Goal: Task Accomplishment & Management: Use online tool/utility

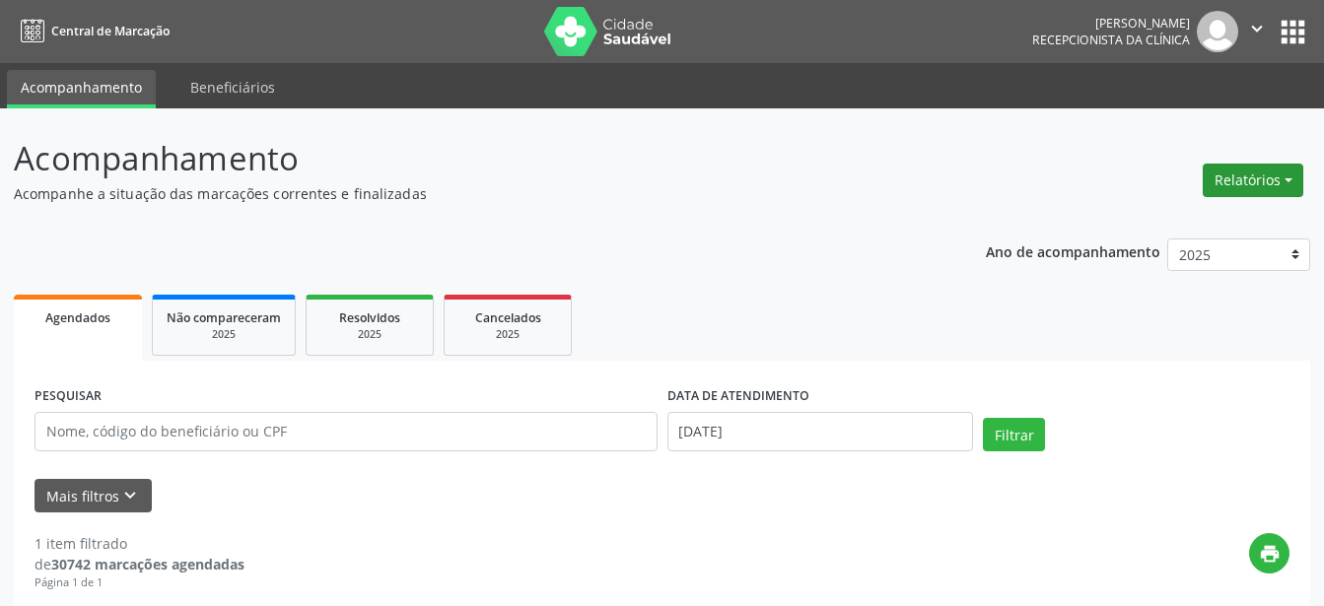
click at [1287, 177] on button "Relatórios" at bounding box center [1253, 181] width 101 height 34
click at [1165, 219] on link "Agendamentos" at bounding box center [1199, 223] width 212 height 28
select select "8"
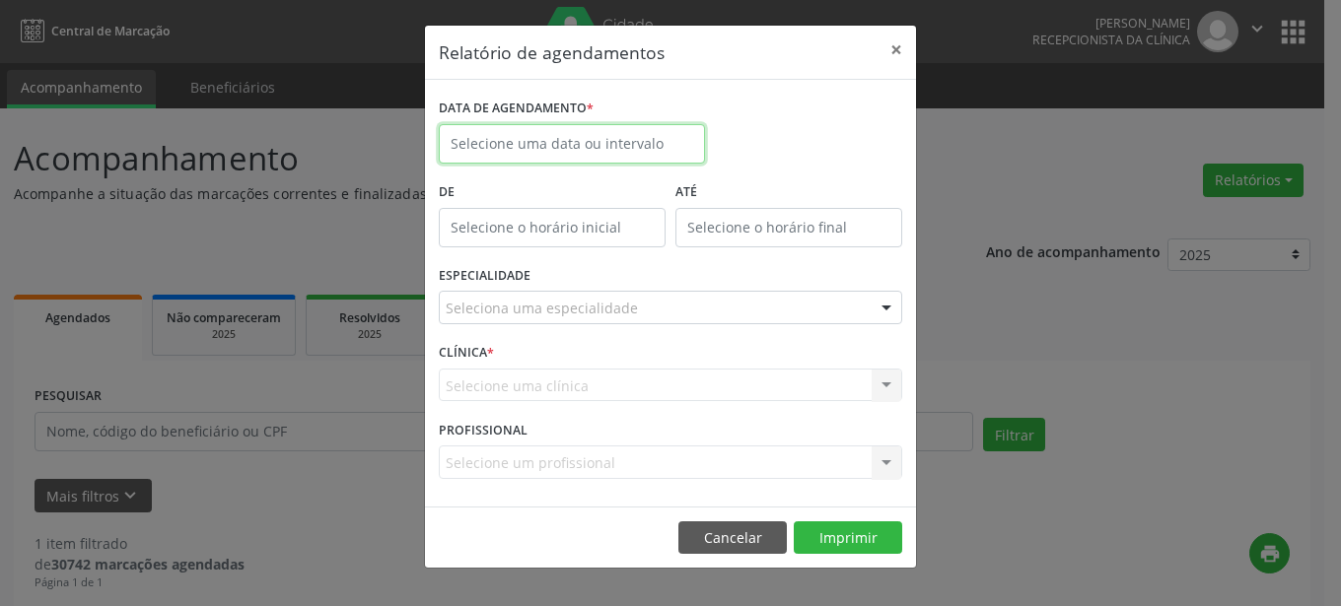
click at [520, 138] on input "text" at bounding box center [572, 143] width 266 height 39
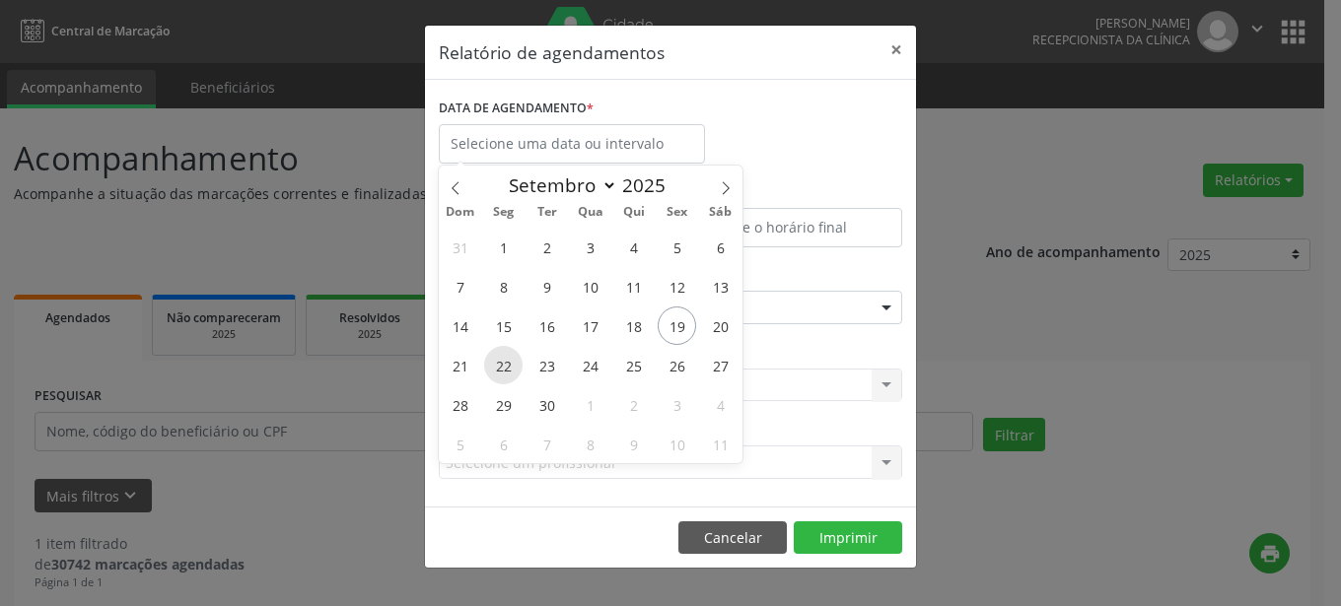
click at [498, 366] on span "22" at bounding box center [503, 365] width 38 height 38
type input "22/09/2025"
click at [498, 366] on span "22" at bounding box center [503, 365] width 38 height 38
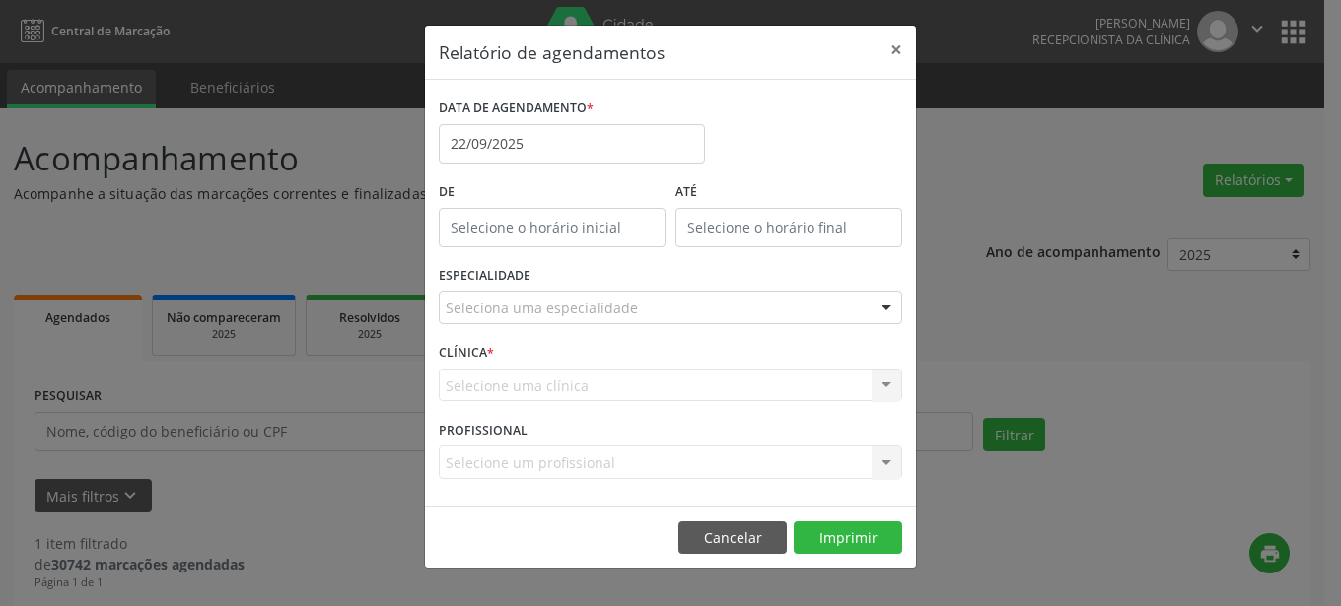
click at [498, 366] on div "CLÍNICA * Selecione uma clínica Nenhum resultado encontrado para: " " Não há ne…" at bounding box center [670, 376] width 473 height 77
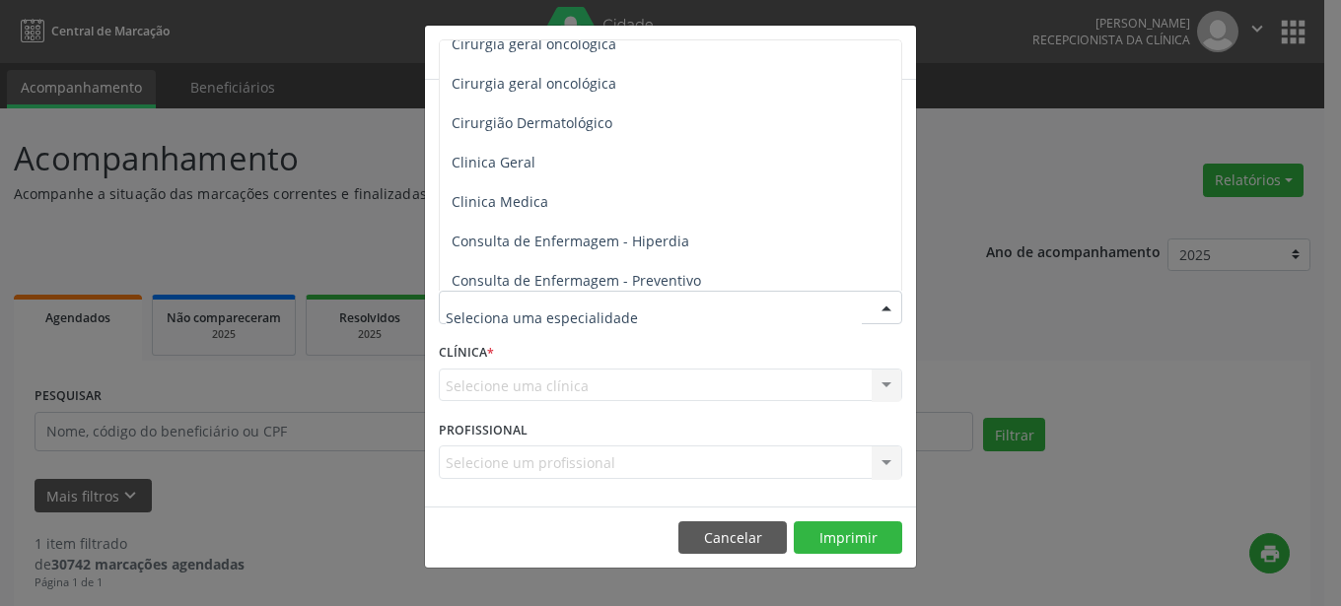
scroll to position [656, 0]
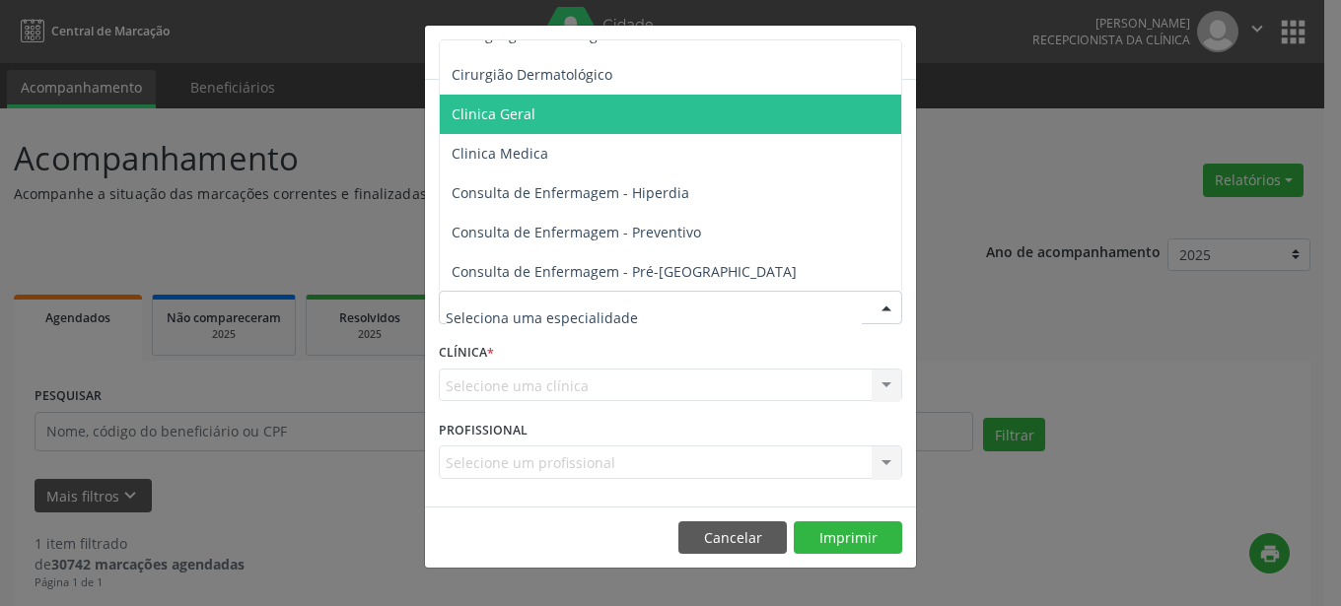
click at [496, 116] on span "Clinica Geral" at bounding box center [494, 114] width 84 height 19
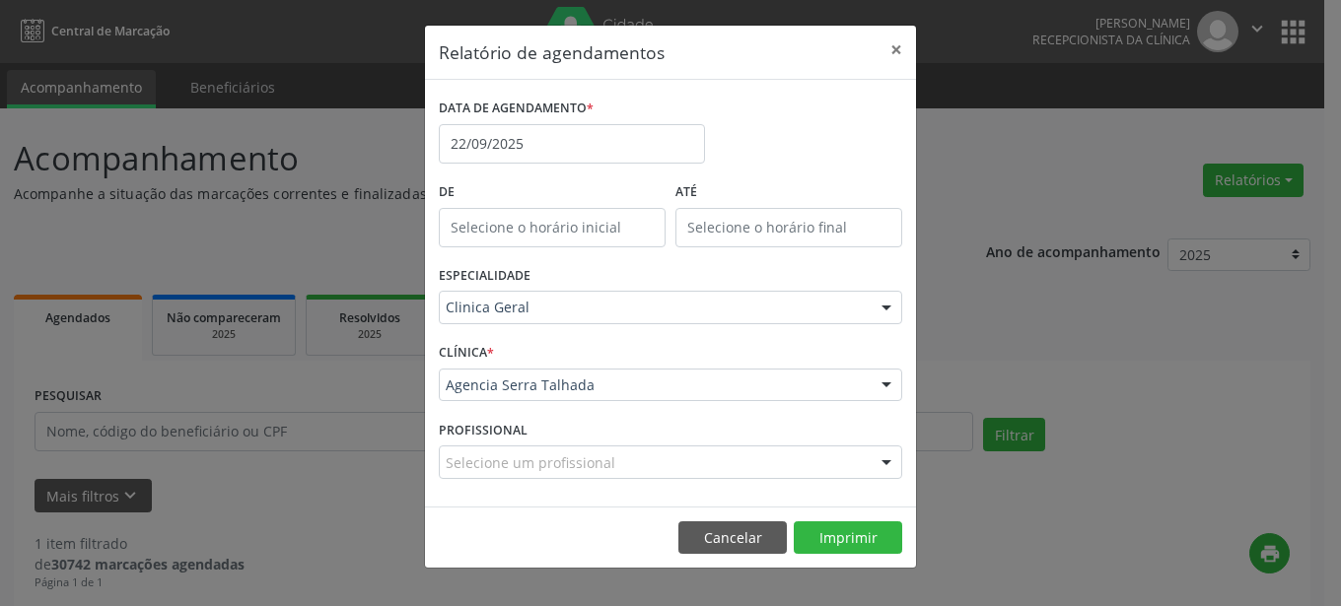
click at [885, 387] on div at bounding box center [887, 387] width 30 height 34
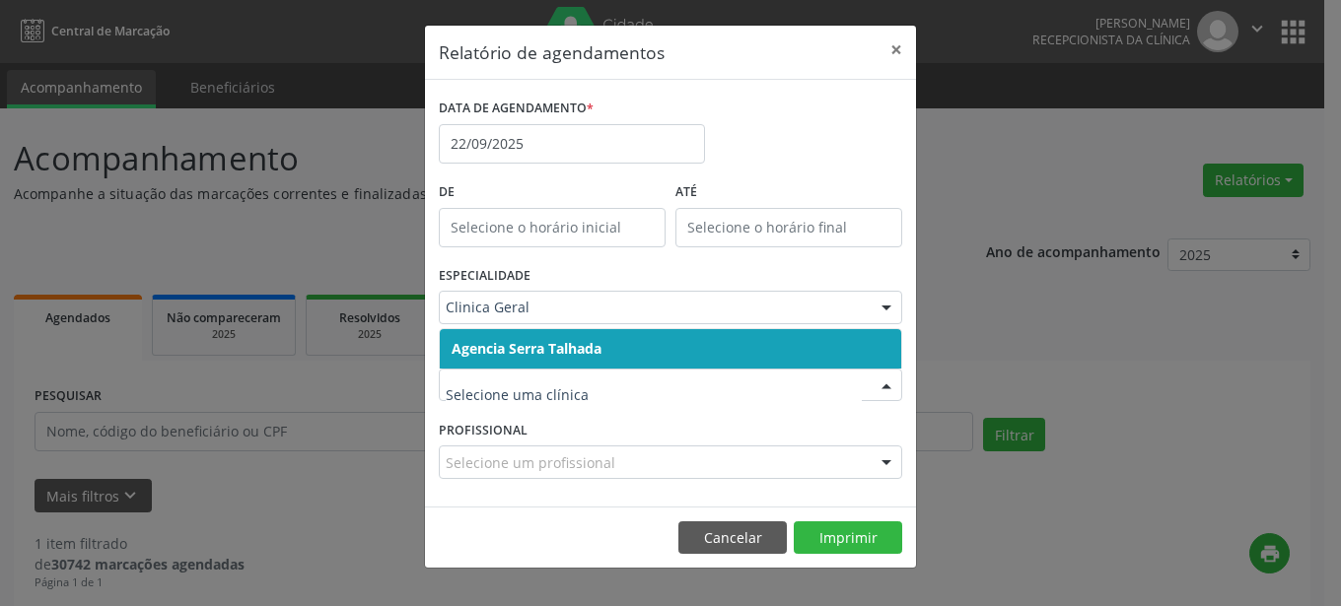
click at [618, 344] on span "Agencia Serra Talhada" at bounding box center [670, 348] width 461 height 39
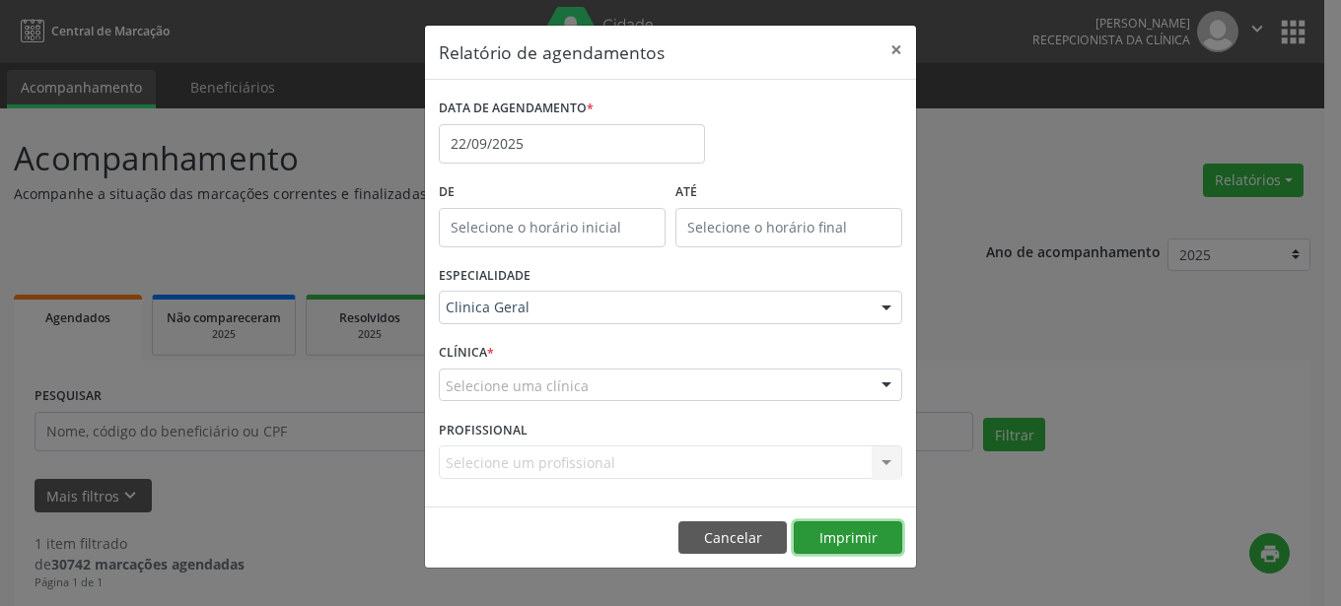
click at [843, 536] on button "Imprimir" at bounding box center [848, 539] width 108 height 34
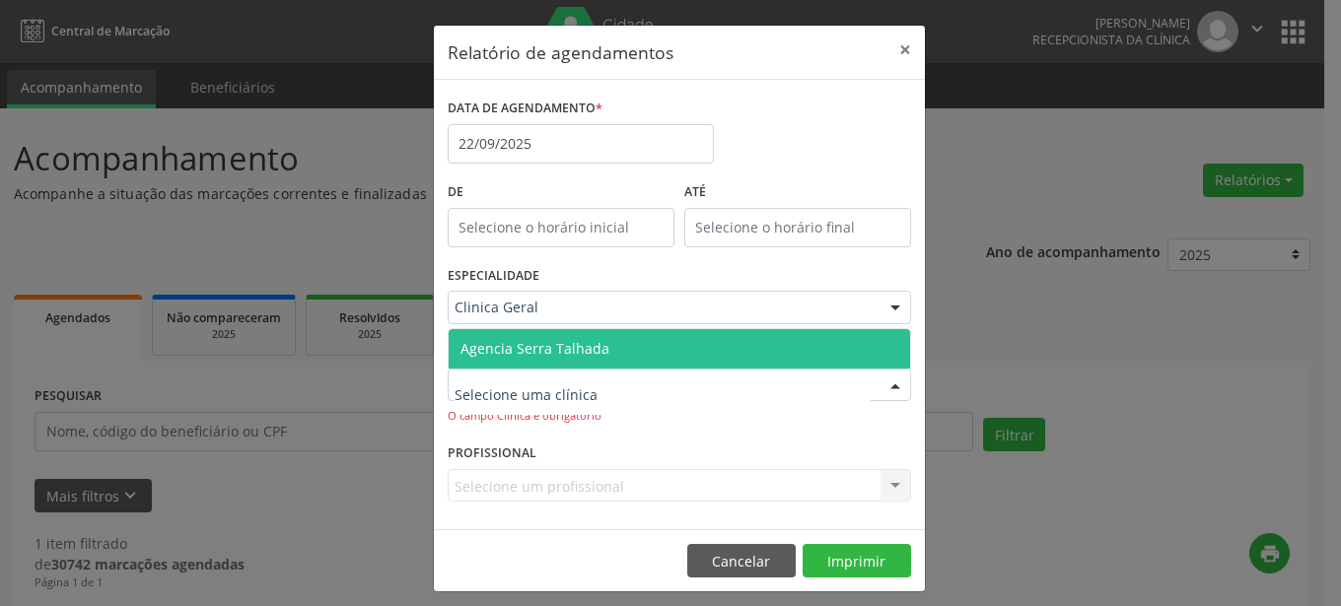
click at [887, 385] on div at bounding box center [896, 387] width 30 height 34
click at [564, 344] on span "Agencia Serra Talhada" at bounding box center [534, 348] width 149 height 19
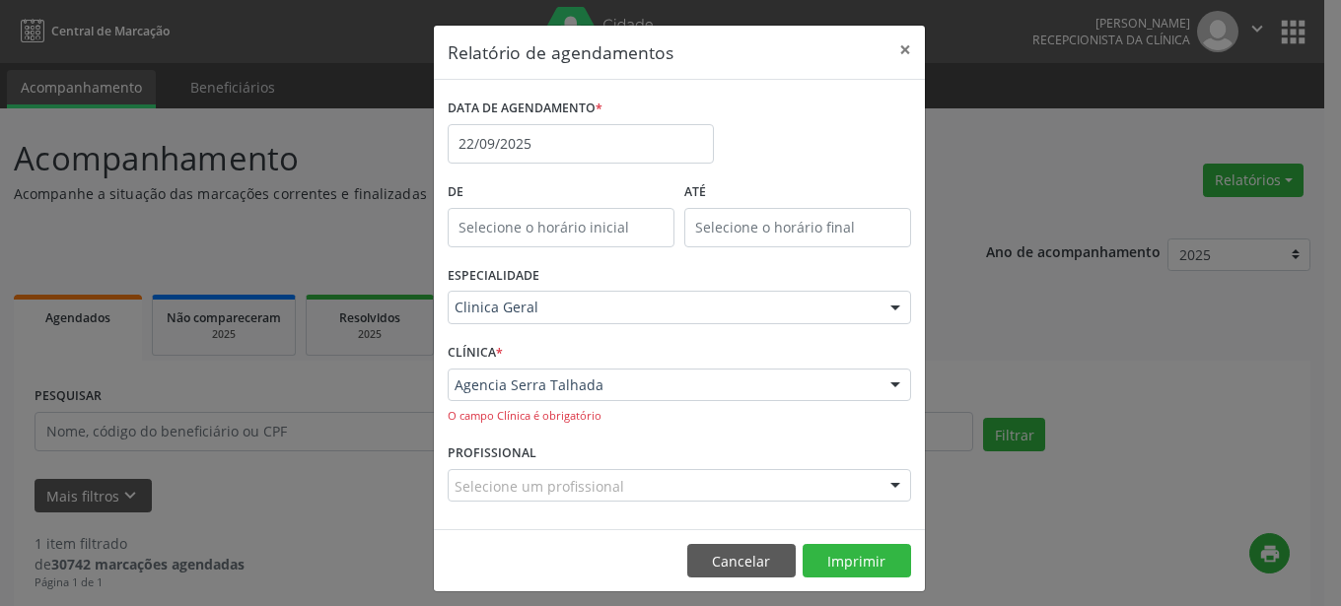
scroll to position [10, 0]
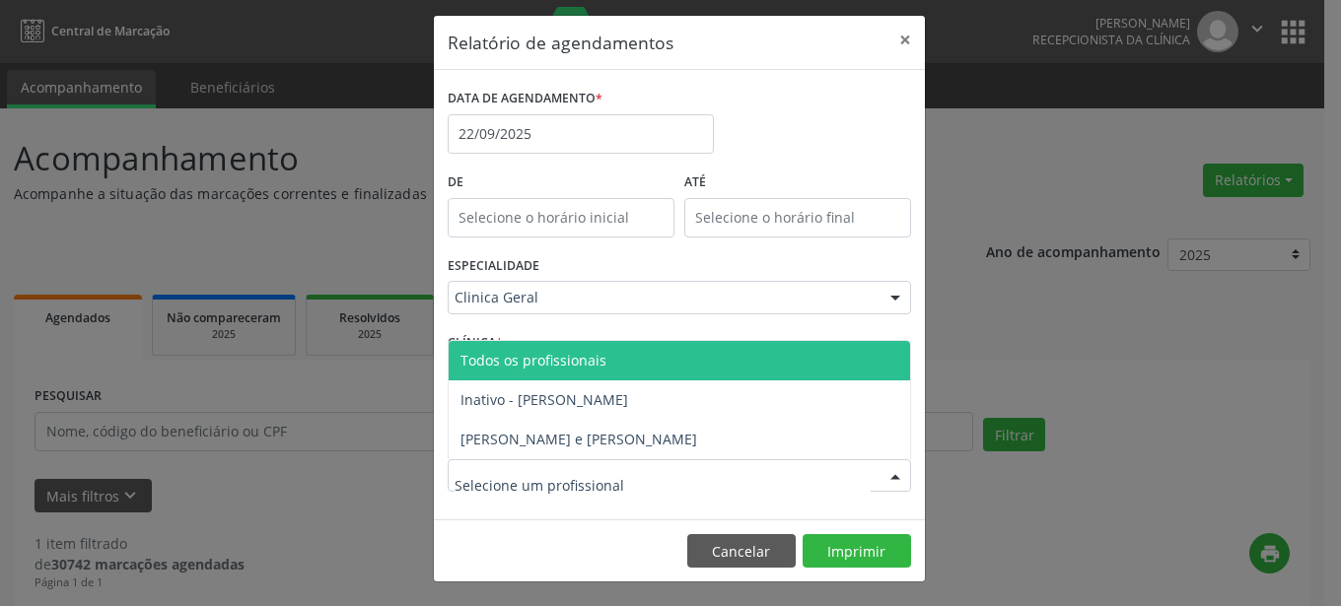
click at [885, 476] on div at bounding box center [896, 477] width 30 height 34
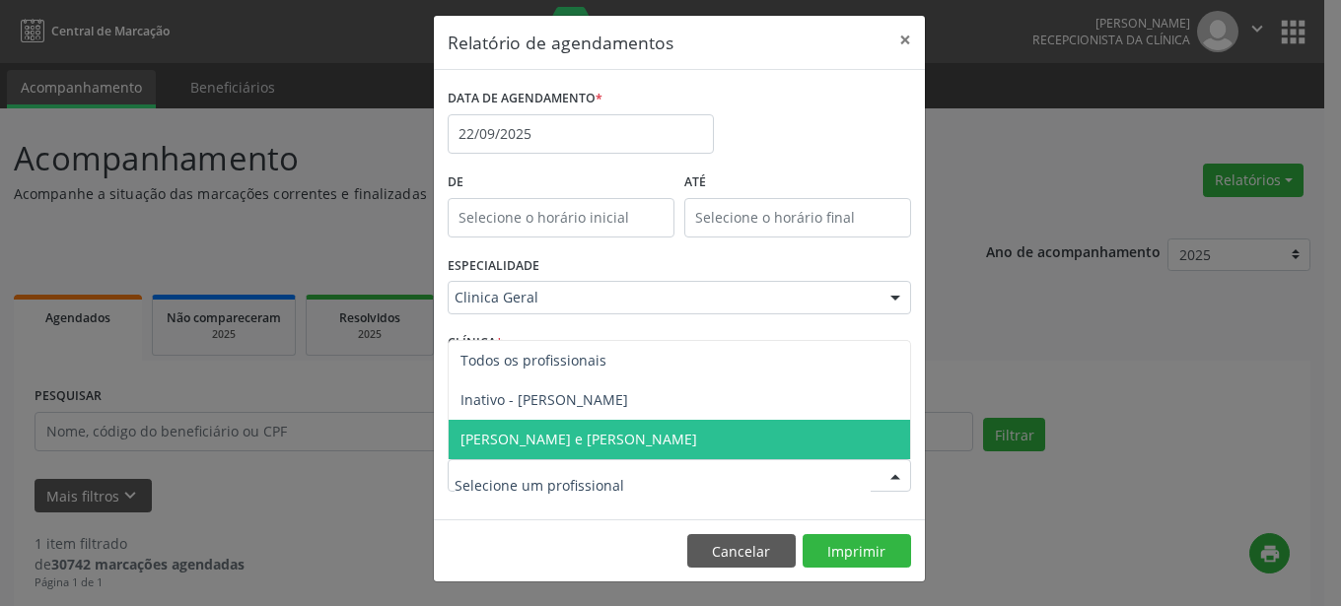
click at [526, 442] on span "[PERSON_NAME] e [PERSON_NAME]" at bounding box center [578, 439] width 237 height 19
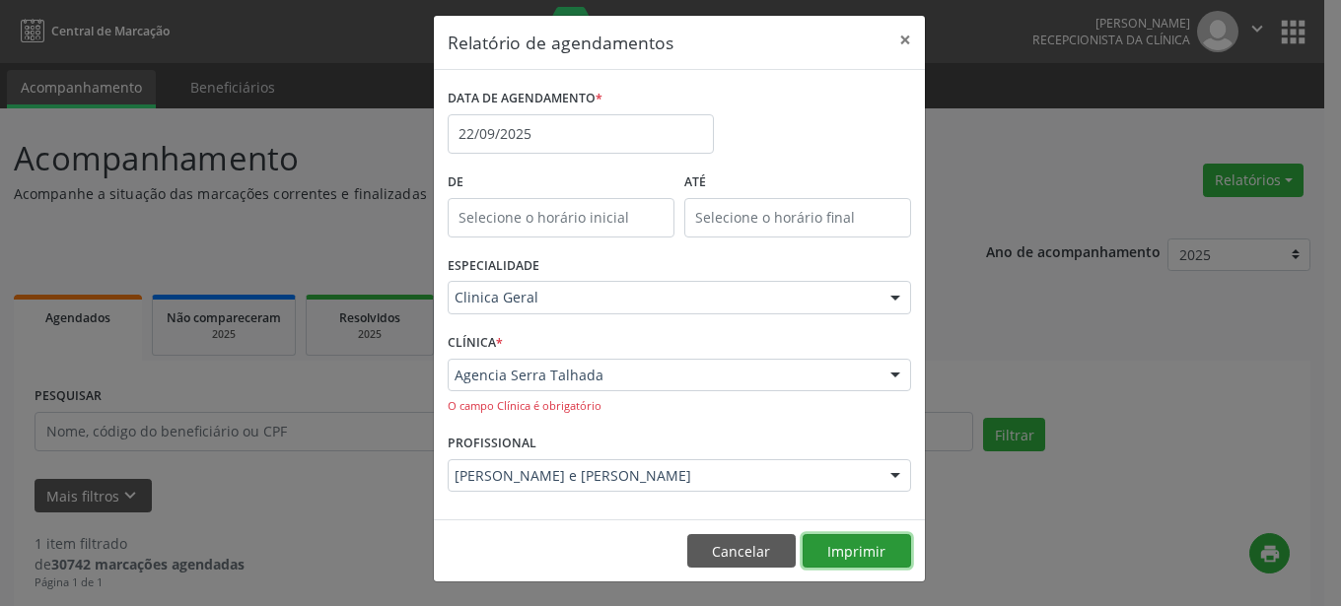
click at [819, 556] on button "Imprimir" at bounding box center [857, 551] width 108 height 34
